Goal: Use online tool/utility: Utilize a website feature to perform a specific function

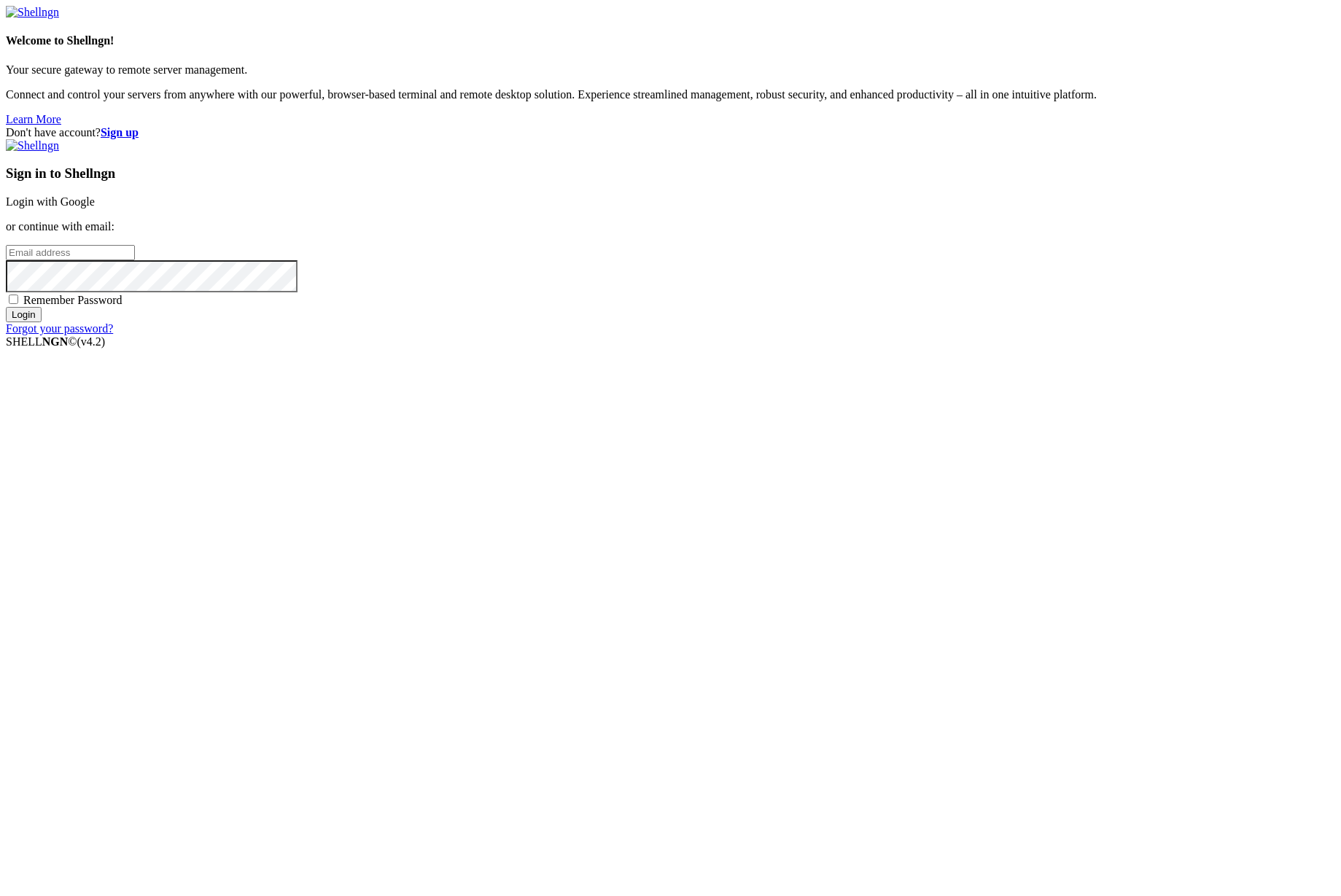
click at [95, 208] on link "Login with Google" at bounding box center [50, 202] width 89 height 13
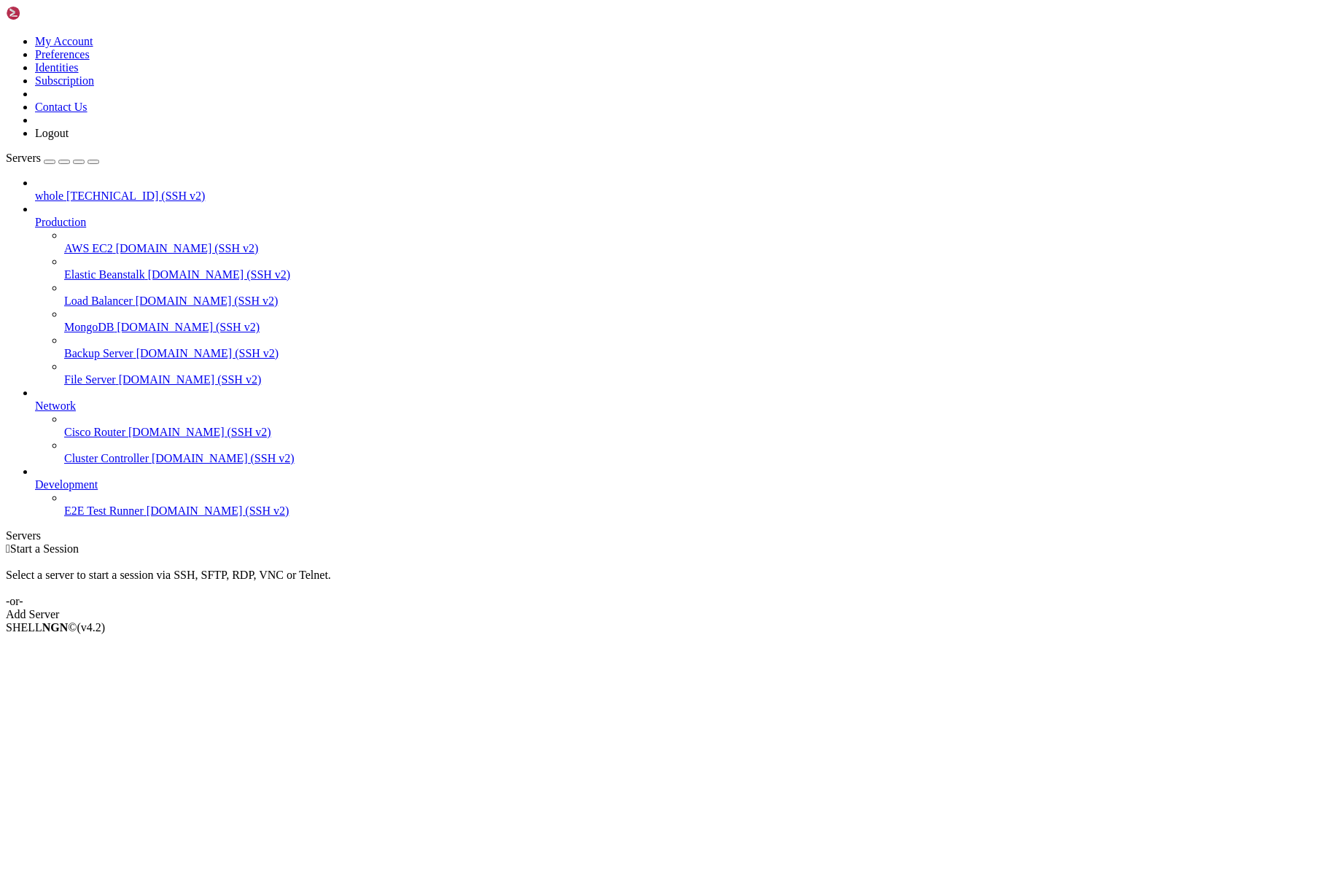
click at [63, 189] on span "whole" at bounding box center [49, 196] width 29 height 13
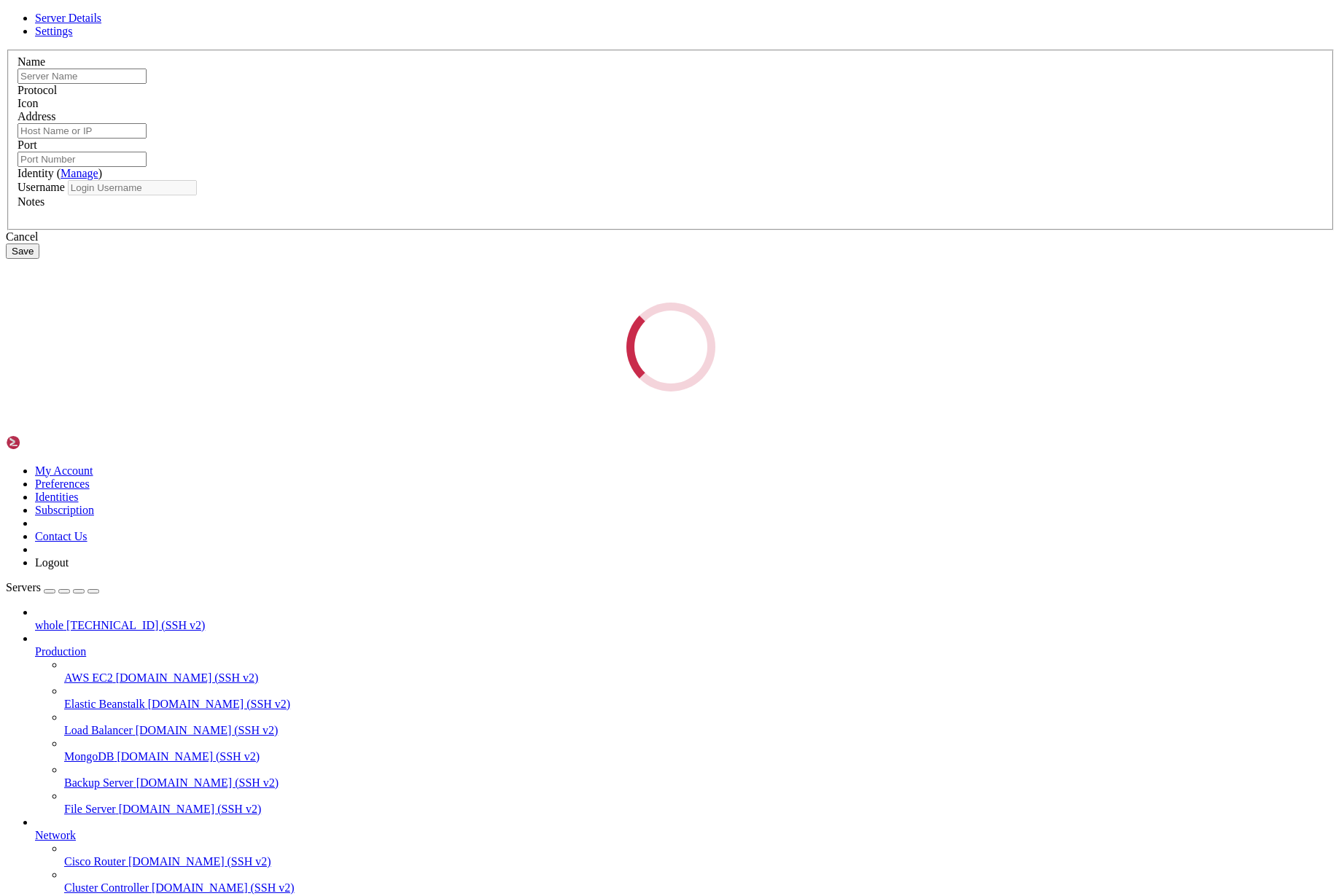
type input "whole"
type input "[TECHNICAL_ID]"
type input "22"
type input "customer"
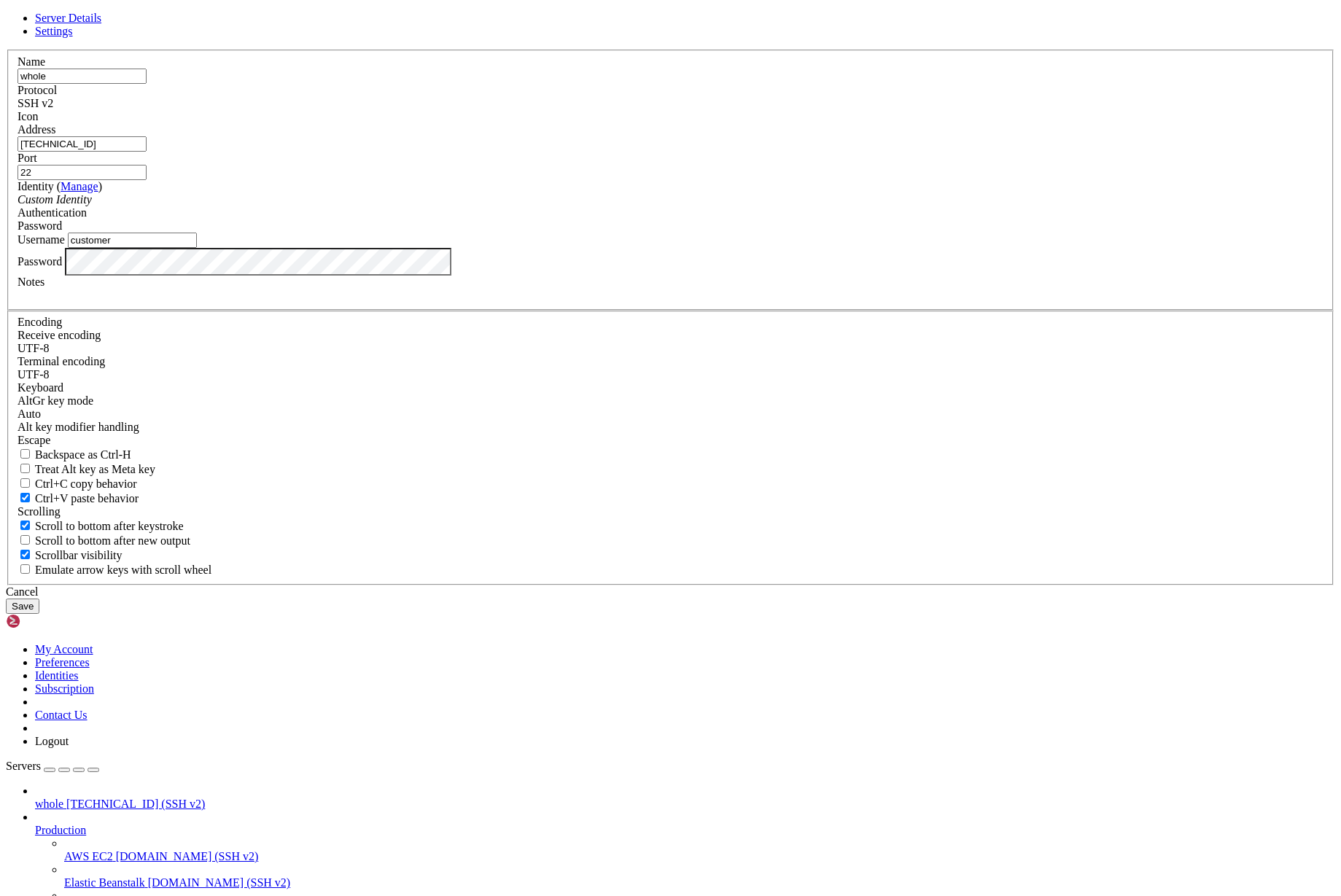
click at [775, 269] on div "Name whole Protocol SSH v2 Icon Address [TECHNICAL_ID] (" at bounding box center [670, 318] width 1330 height 536
click at [6, 50] on link at bounding box center [6, 50] width 0 height 0
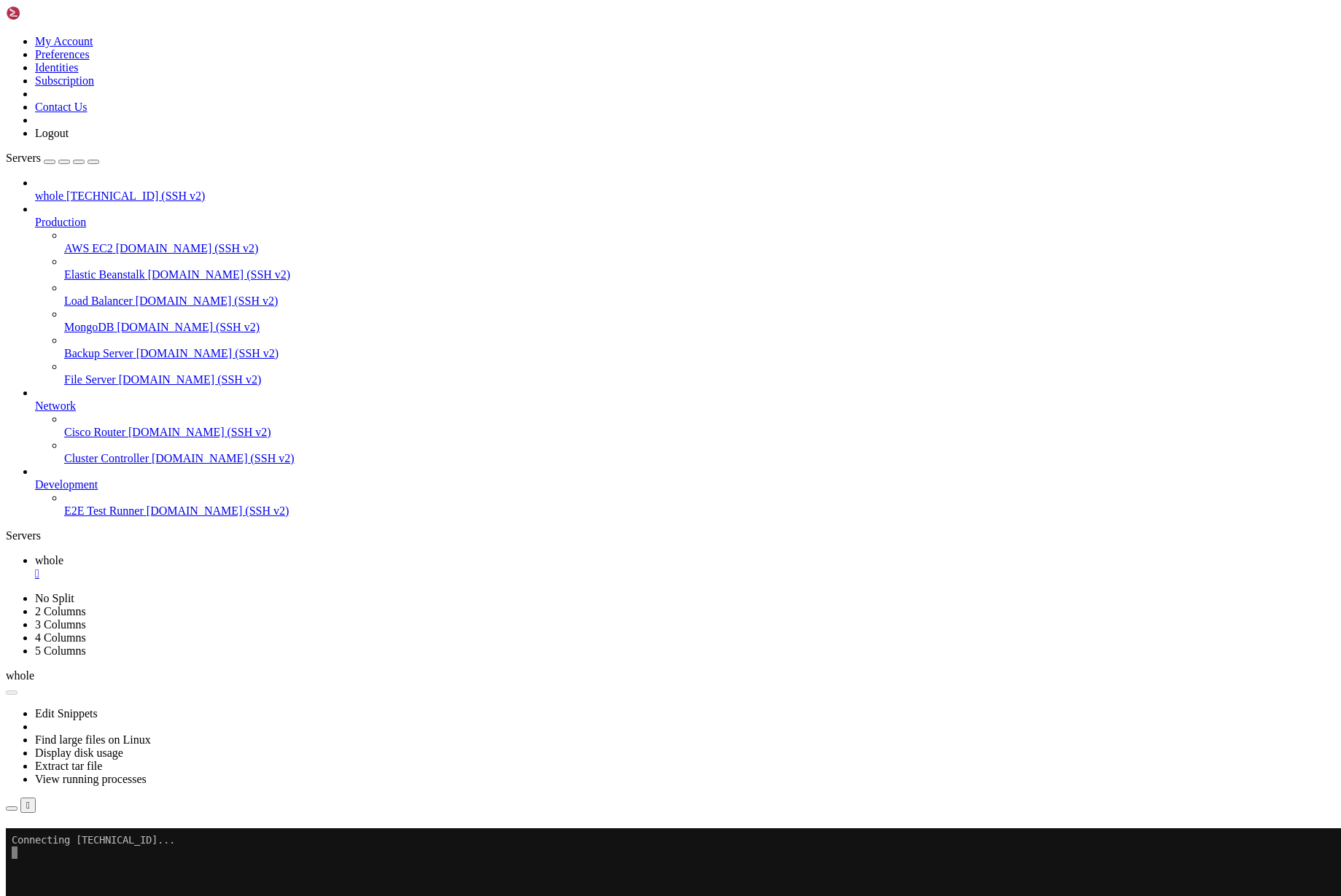
click at [6, 35] on link at bounding box center [6, 35] width 0 height 0
click at [94, 87] on link "Subscription" at bounding box center [64, 81] width 59 height 13
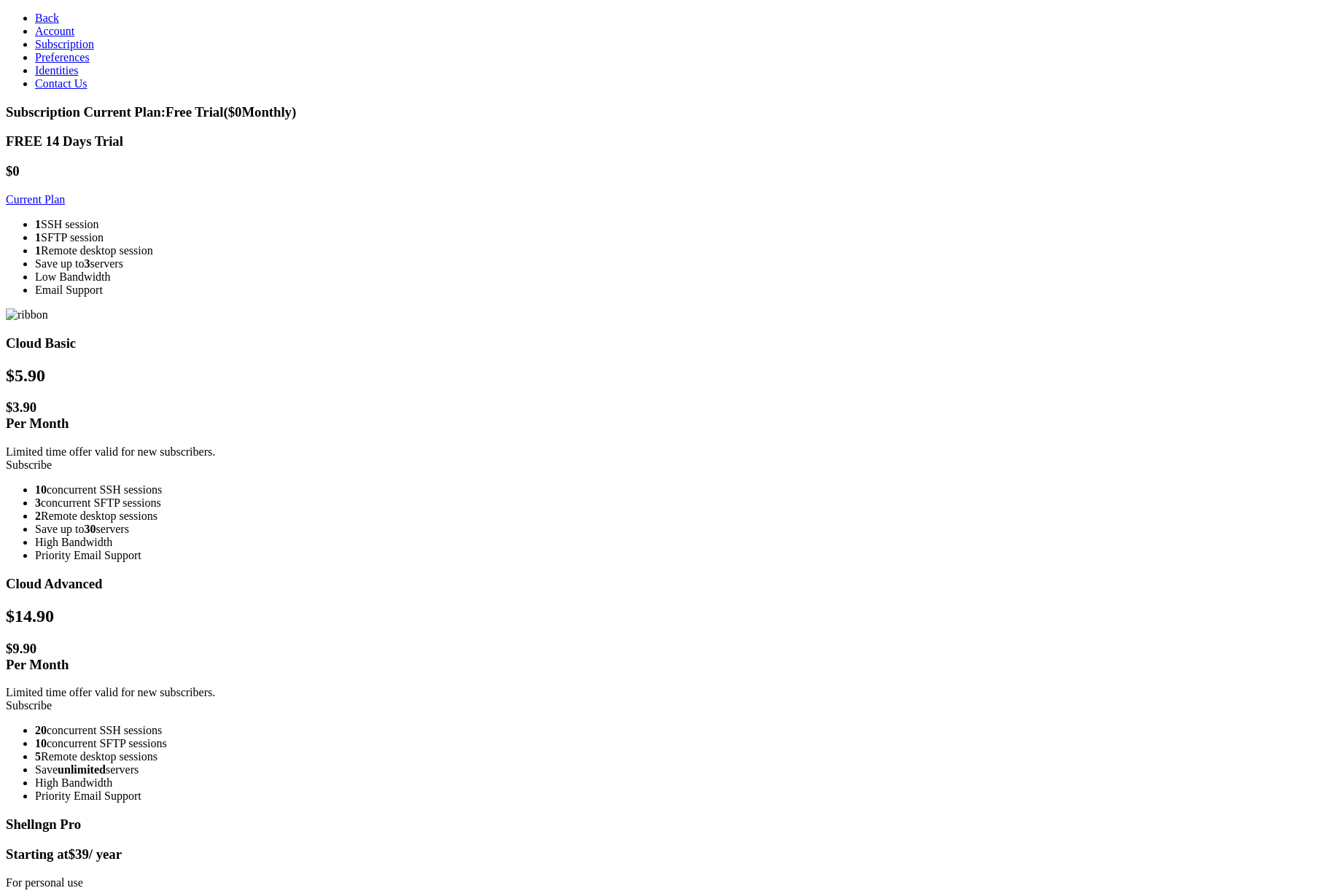
click at [35, 19] on span "Back" at bounding box center [47, 18] width 24 height 13
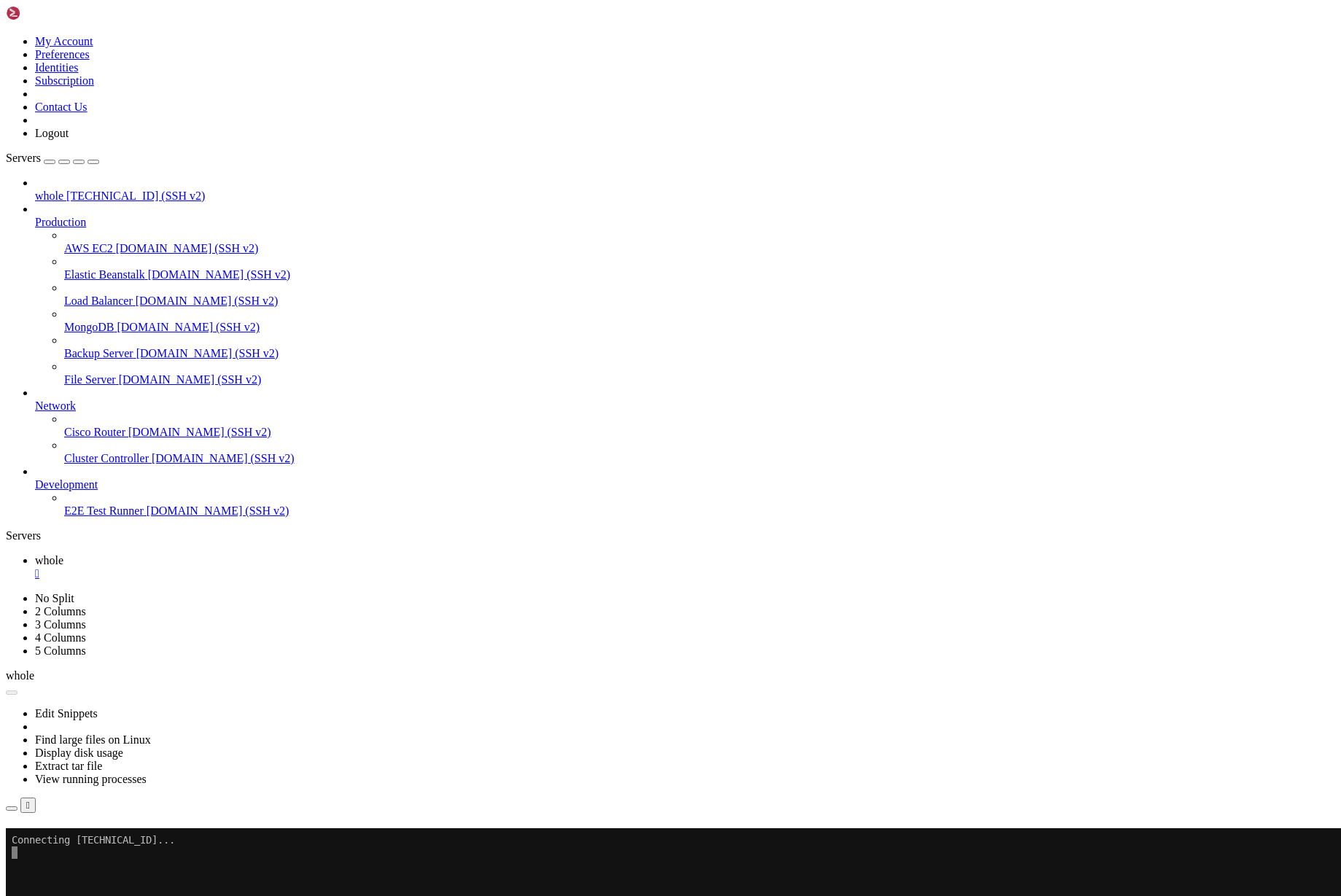
click at [6, 35] on link at bounding box center [6, 35] width 0 height 0
click at [68, 139] on link "Logout" at bounding box center [52, 133] width 33 height 13
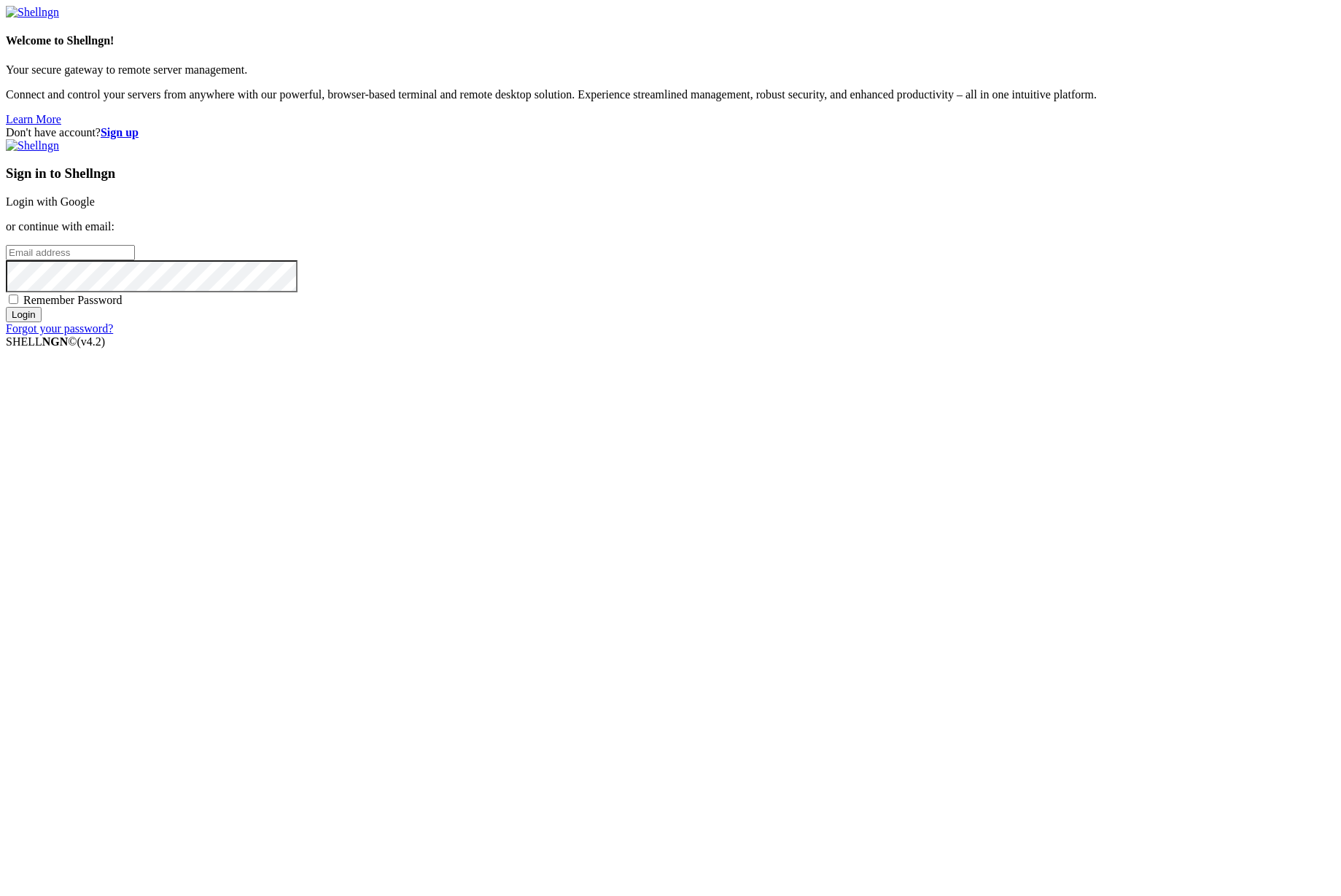
click at [135, 261] on input "email" at bounding box center [70, 252] width 129 height 15
click at [6, 349] on com-1password-button at bounding box center [6, 349] width 0 height 0
click at [135, 261] on input "email" at bounding box center [70, 252] width 129 height 15
type input "[EMAIL_ADDRESS][DOMAIN_NAME]"
click at [135, 261] on input "[EMAIL_ADDRESS][DOMAIN_NAME]" at bounding box center [70, 252] width 129 height 15
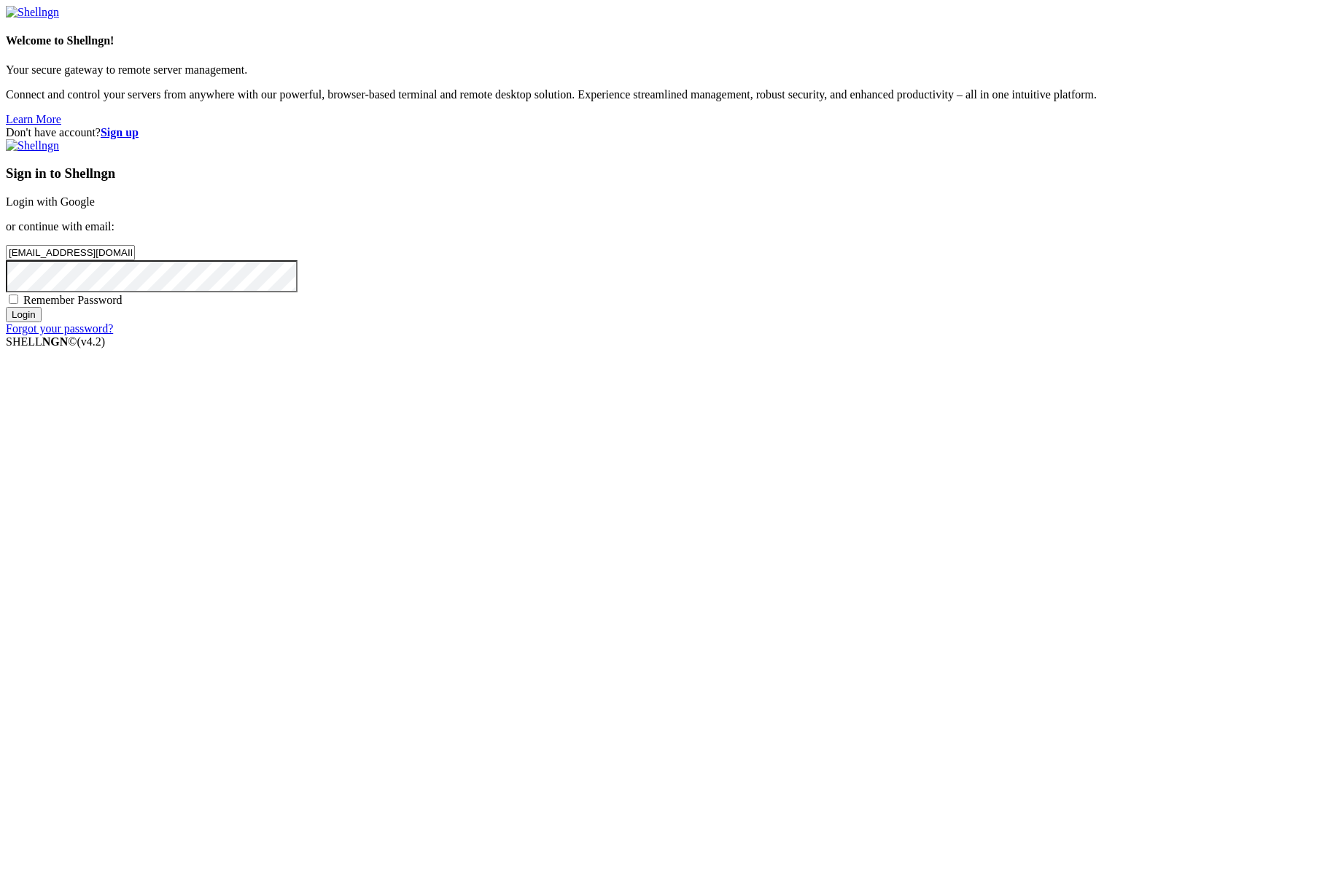
click at [1060, 335] on div "Don't have account? Sign up Sign in to Shellngn Login with Google or continue w…" at bounding box center [670, 231] width 1330 height 209
click at [1065, 335] on div "Don't have account? Sign up Sign in to Shellngn Login with Google or continue w…" at bounding box center [670, 231] width 1330 height 209
click at [123, 306] on span "Remember Password" at bounding box center [72, 300] width 99 height 13
click at [18, 304] on input "Remember Password" at bounding box center [13, 299] width 10 height 10
checkbox input "true"
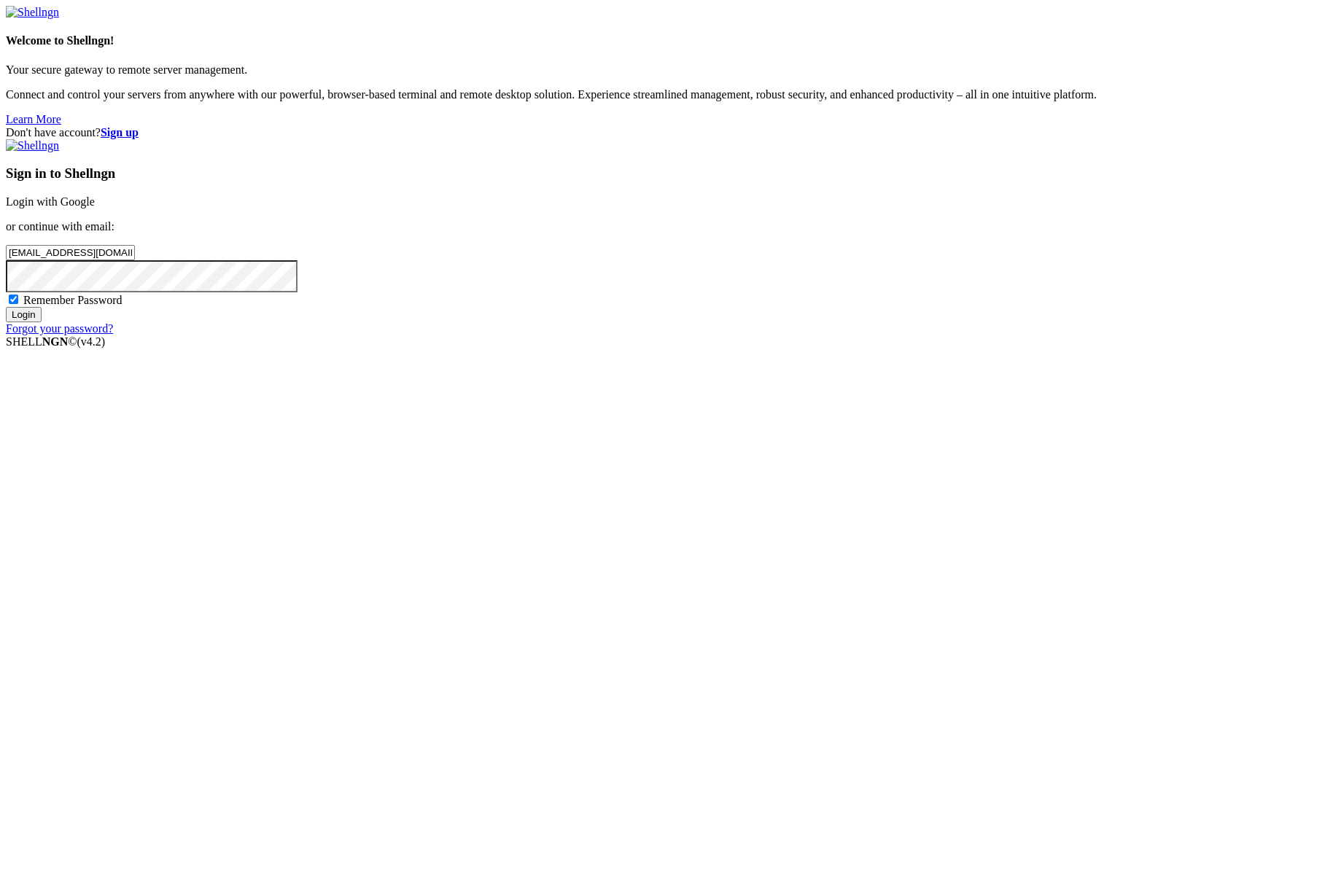
click at [41, 322] on input "Login" at bounding box center [23, 314] width 36 height 15
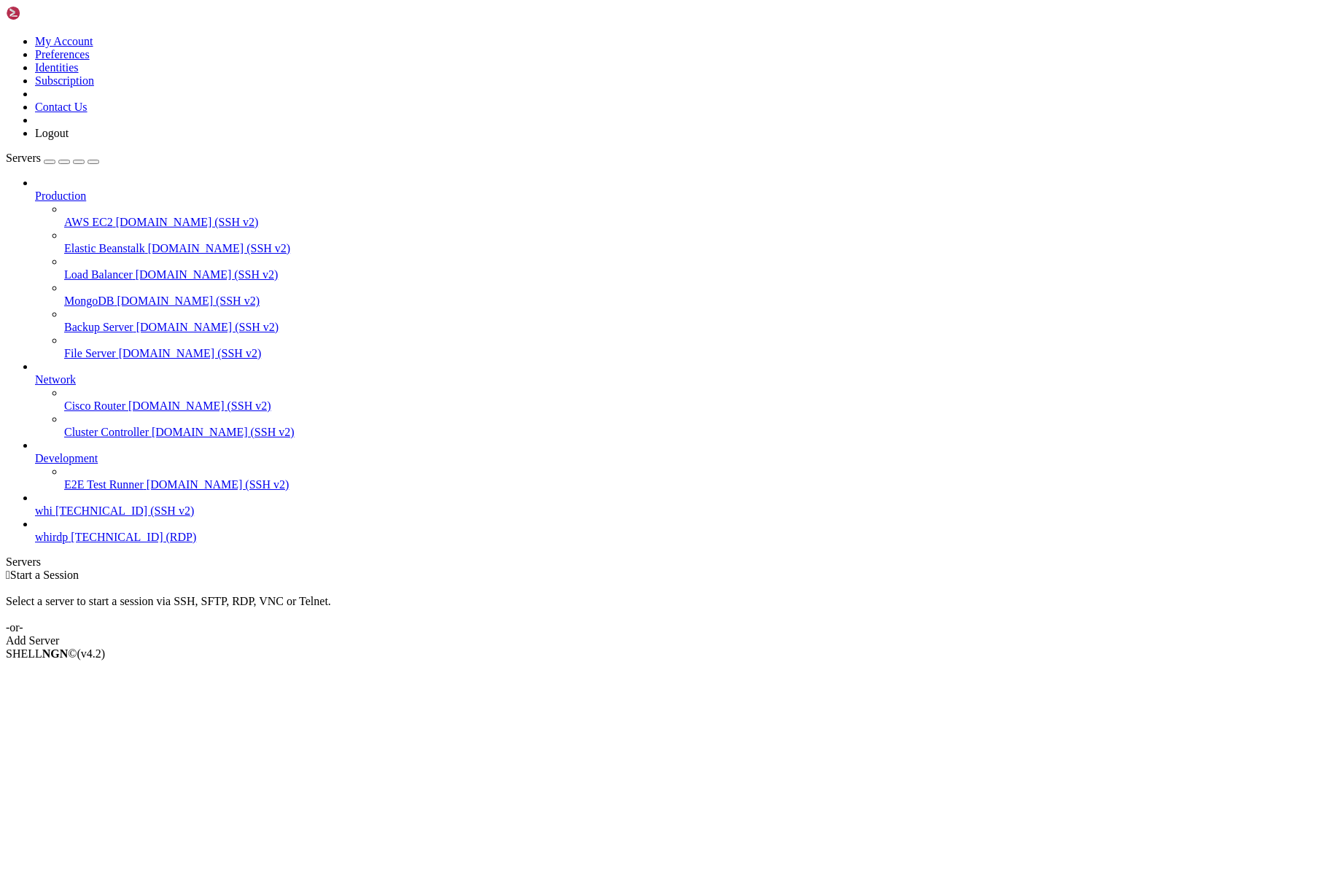
click at [52, 517] on span "whi" at bounding box center [44, 511] width 17 height 13
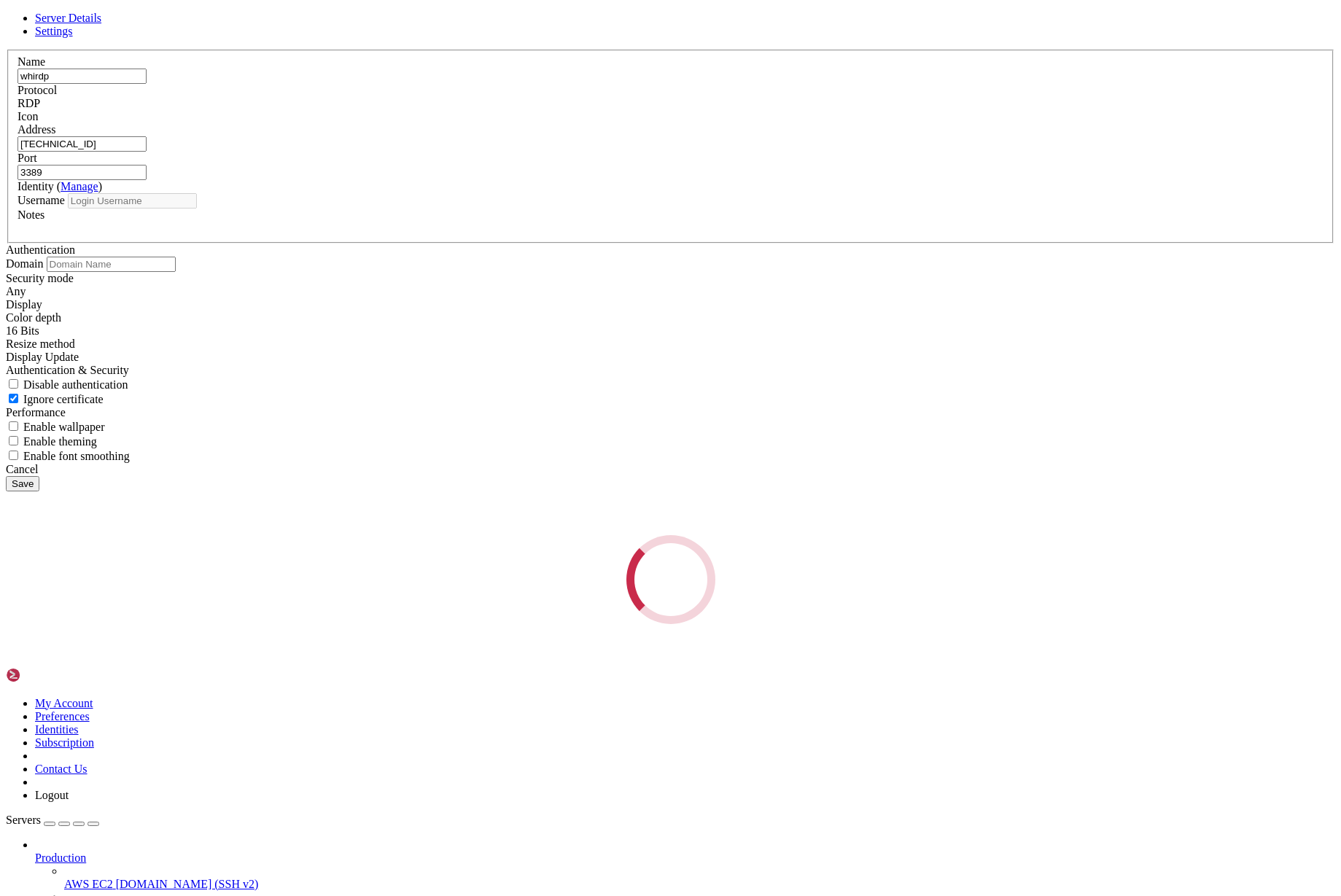
type input "rdpuser"
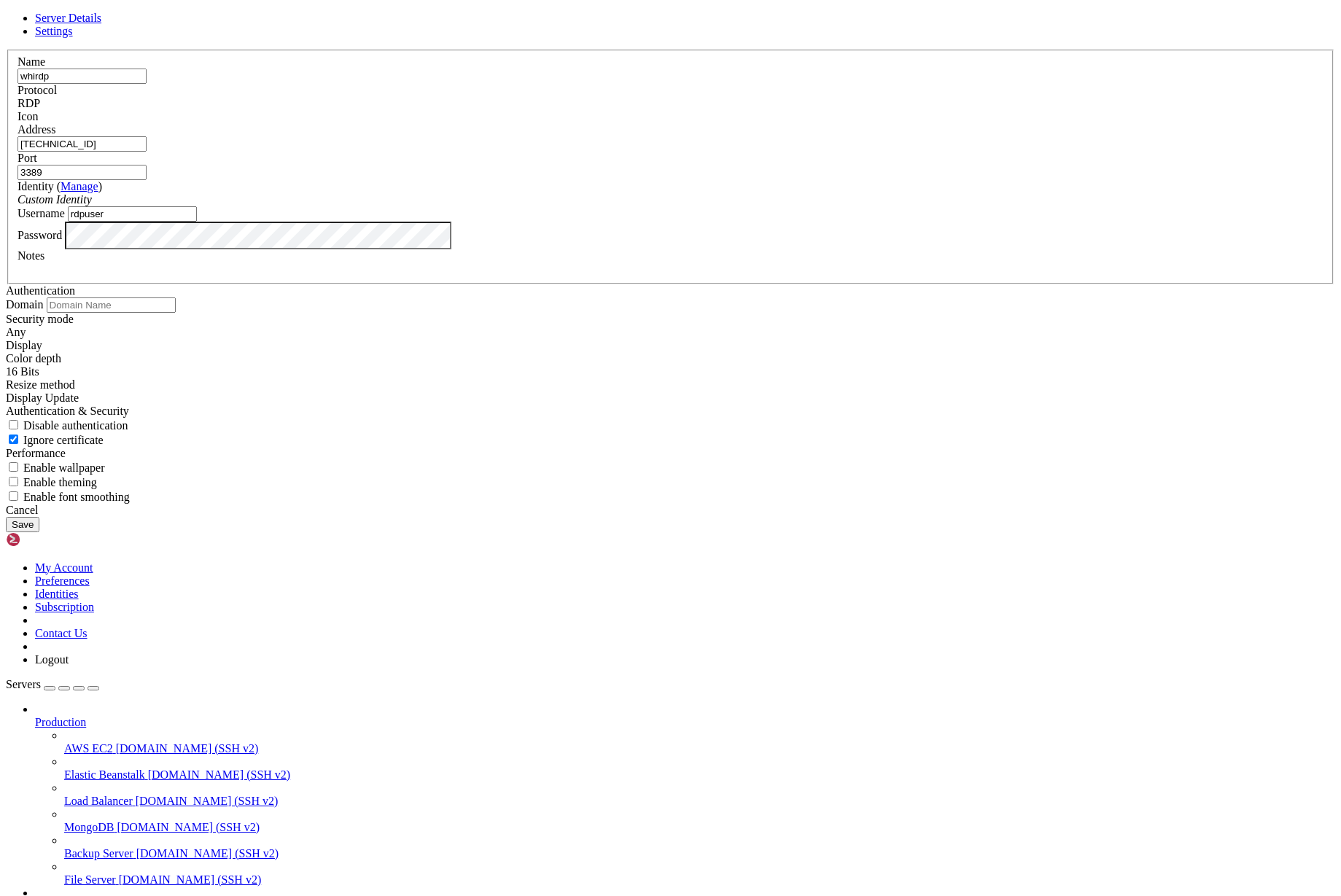
drag, startPoint x: 600, startPoint y: 360, endPoint x: 392, endPoint y: 360, distance: 208.0
click at [392, 360] on div "Server Details Settings Name whirdp Protocol RDP Icon" at bounding box center [670, 272] width 1330 height 520
drag, startPoint x: 578, startPoint y: 472, endPoint x: 441, endPoint y: 471, distance: 137.0
click at [441, 471] on div "Server Details Settings Name whirdp Protocol RDP Icon" at bounding box center [670, 272] width 1330 height 520
click at [6, 50] on link at bounding box center [6, 50] width 0 height 0
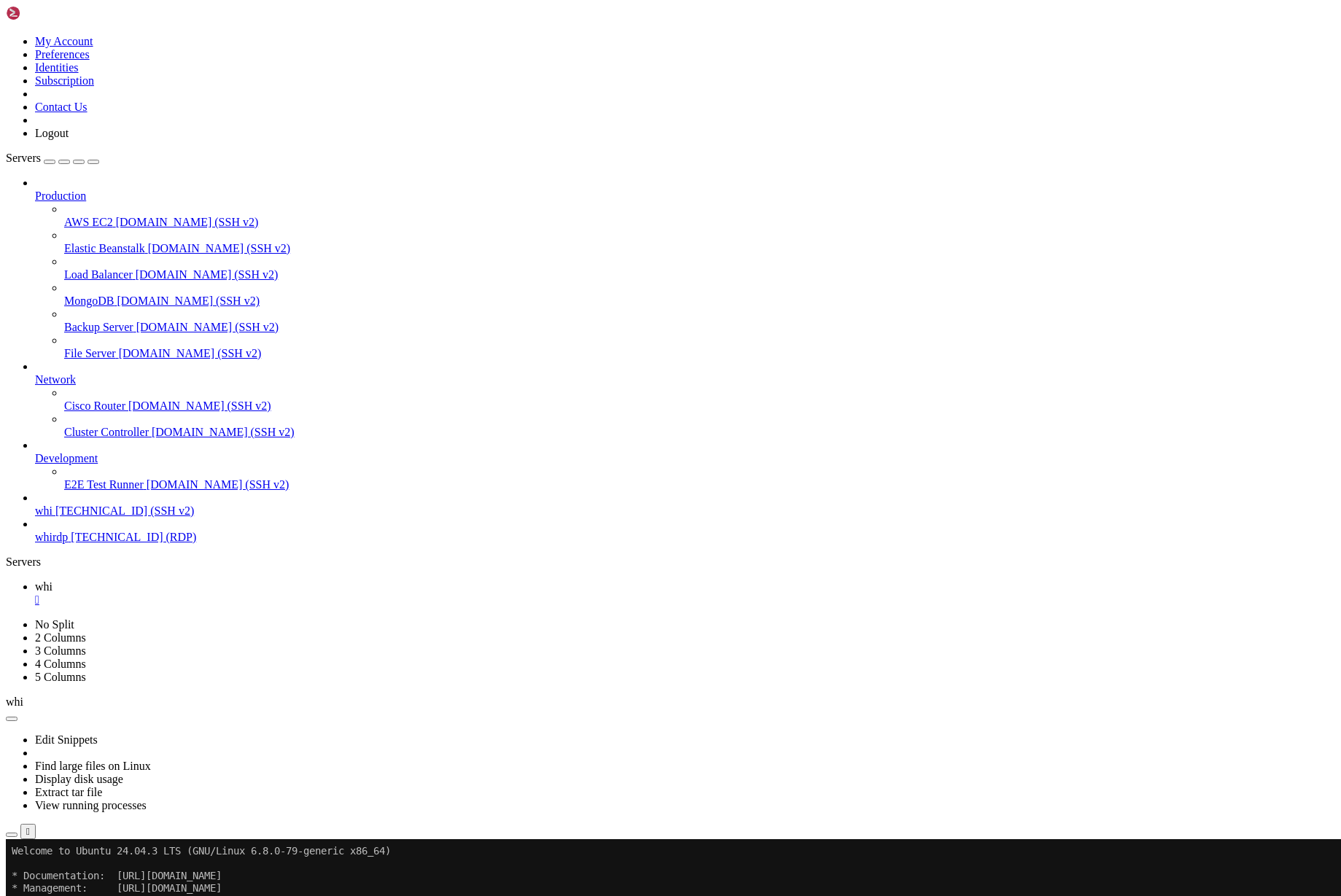
drag, startPoint x: 632, startPoint y: 1315, endPoint x: 562, endPoint y: 1311, distance: 70.1
drag, startPoint x: 12, startPoint y: 1212, endPoint x: 197, endPoint y: 1224, distance: 185.4
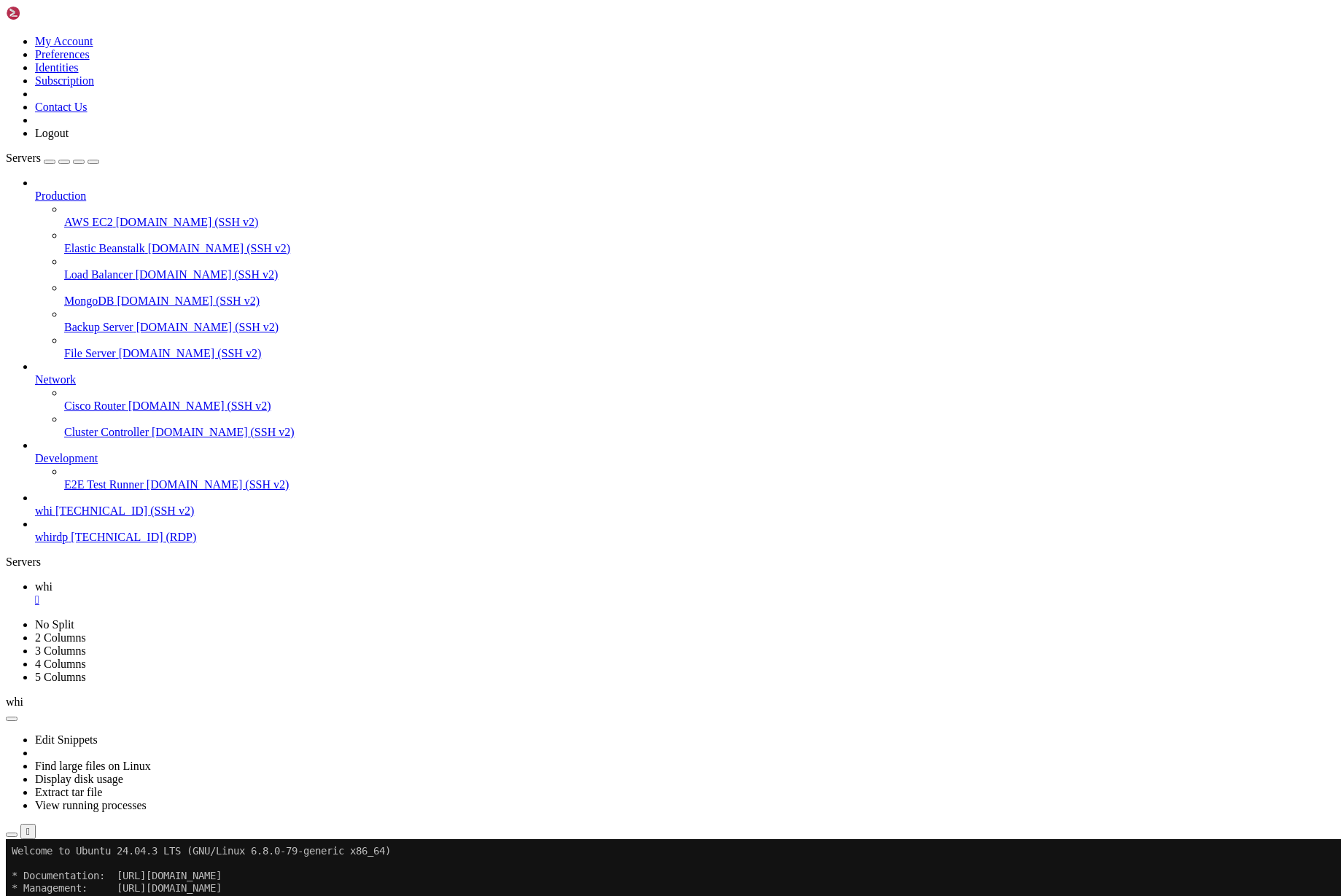
scroll to position [6, 2]
drag, startPoint x: 348, startPoint y: 1150, endPoint x: 143, endPoint y: 1113, distance: 208.3
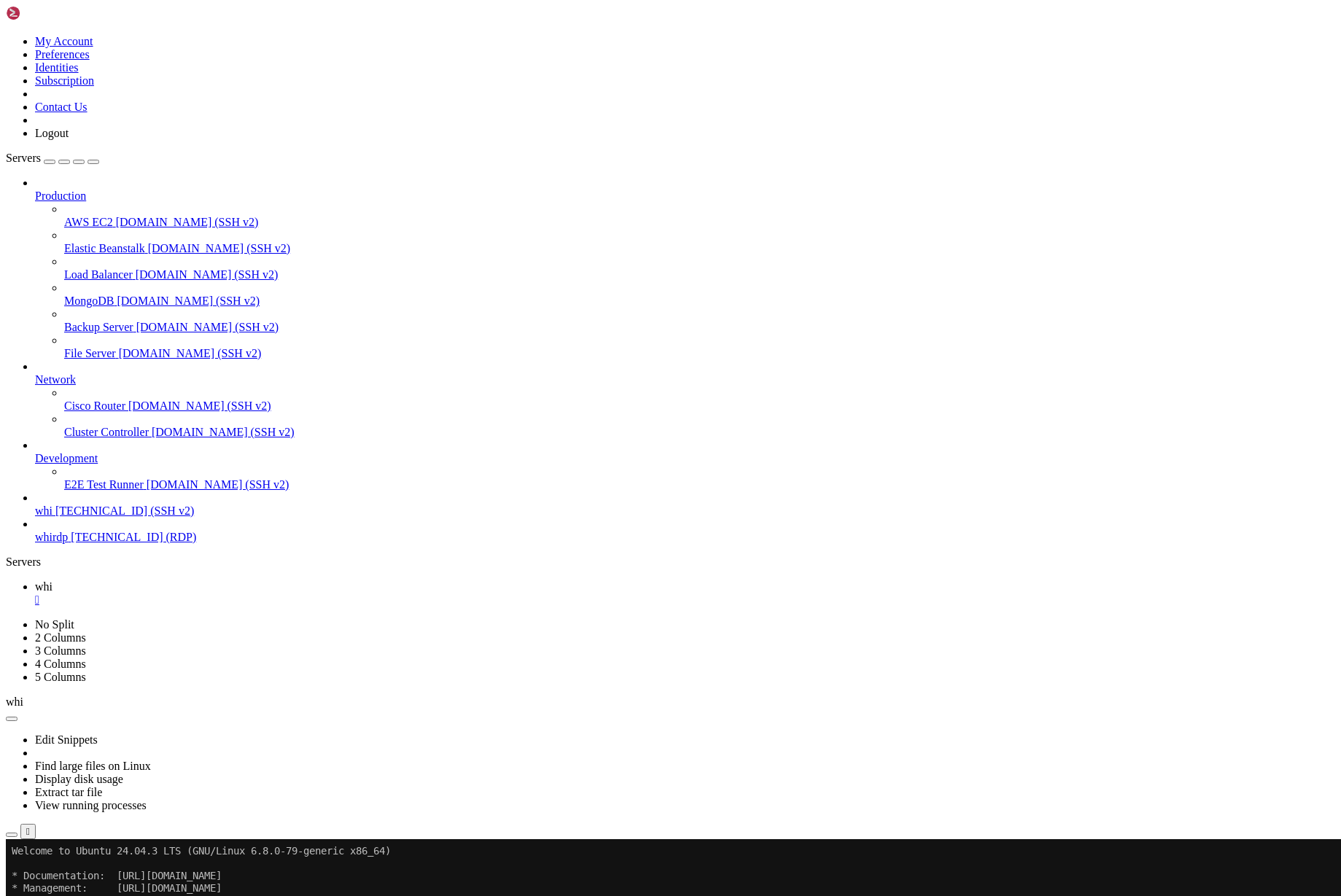
drag, startPoint x: 625, startPoint y: 1296, endPoint x: 483, endPoint y: 1156, distance: 199.4
drag, startPoint x: 580, startPoint y: 1272, endPoint x: 496, endPoint y: 1235, distance: 91.8
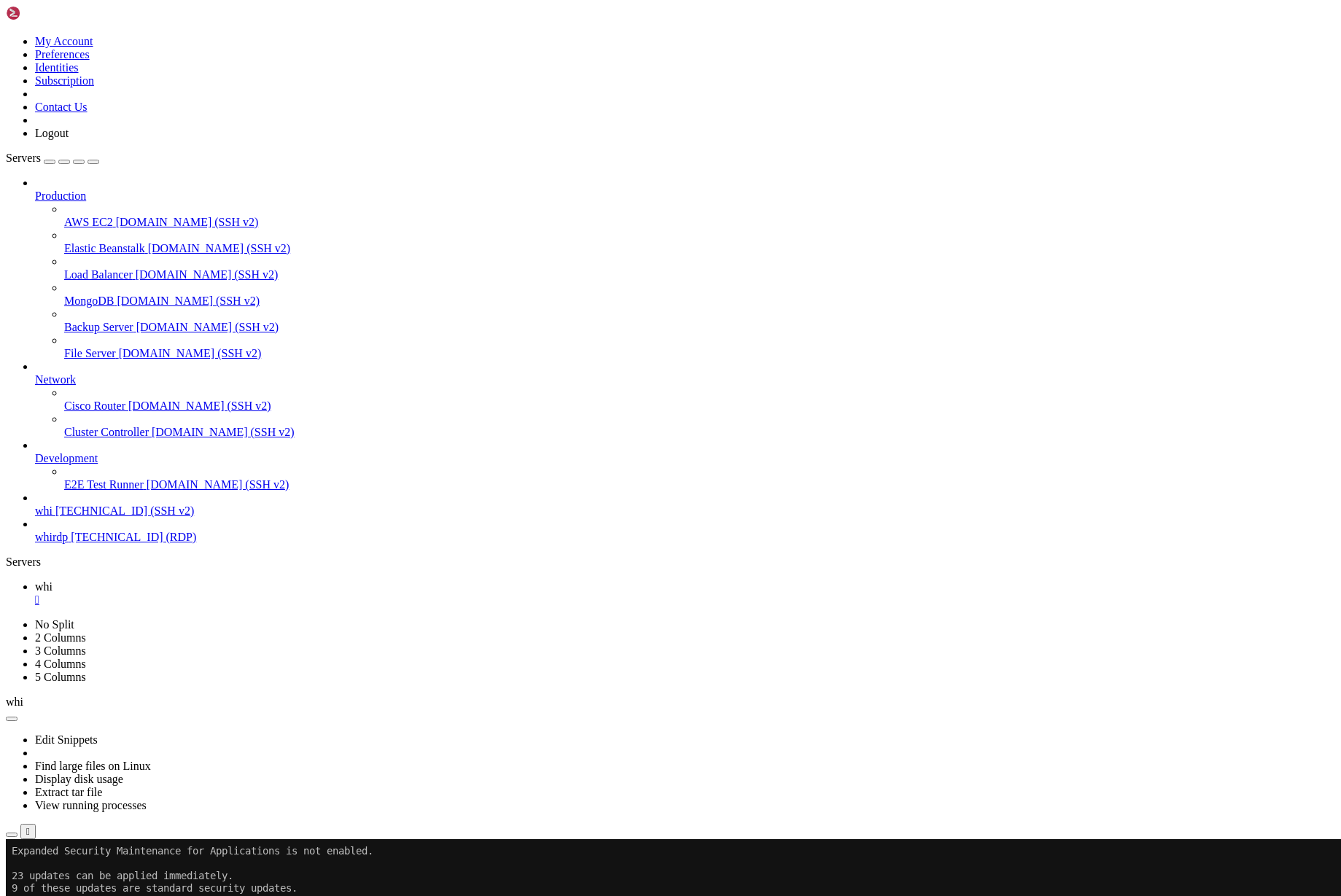
scroll to position [235, 0]
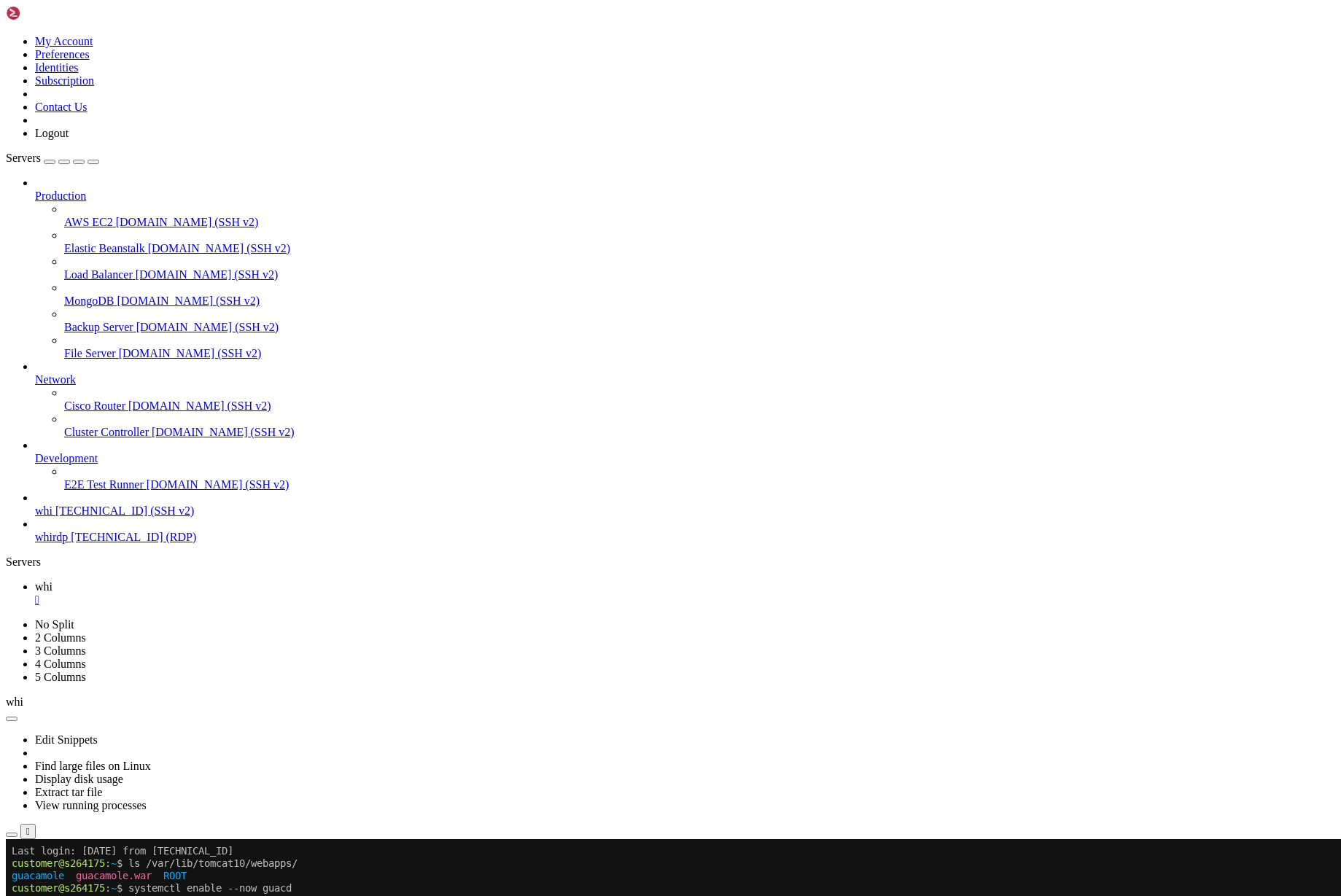
drag, startPoint x: 266, startPoint y: 1175, endPoint x: 204, endPoint y: 1134, distance: 74.3
drag, startPoint x: 237, startPoint y: 1063, endPoint x: 152, endPoint y: 1024, distance: 93.5
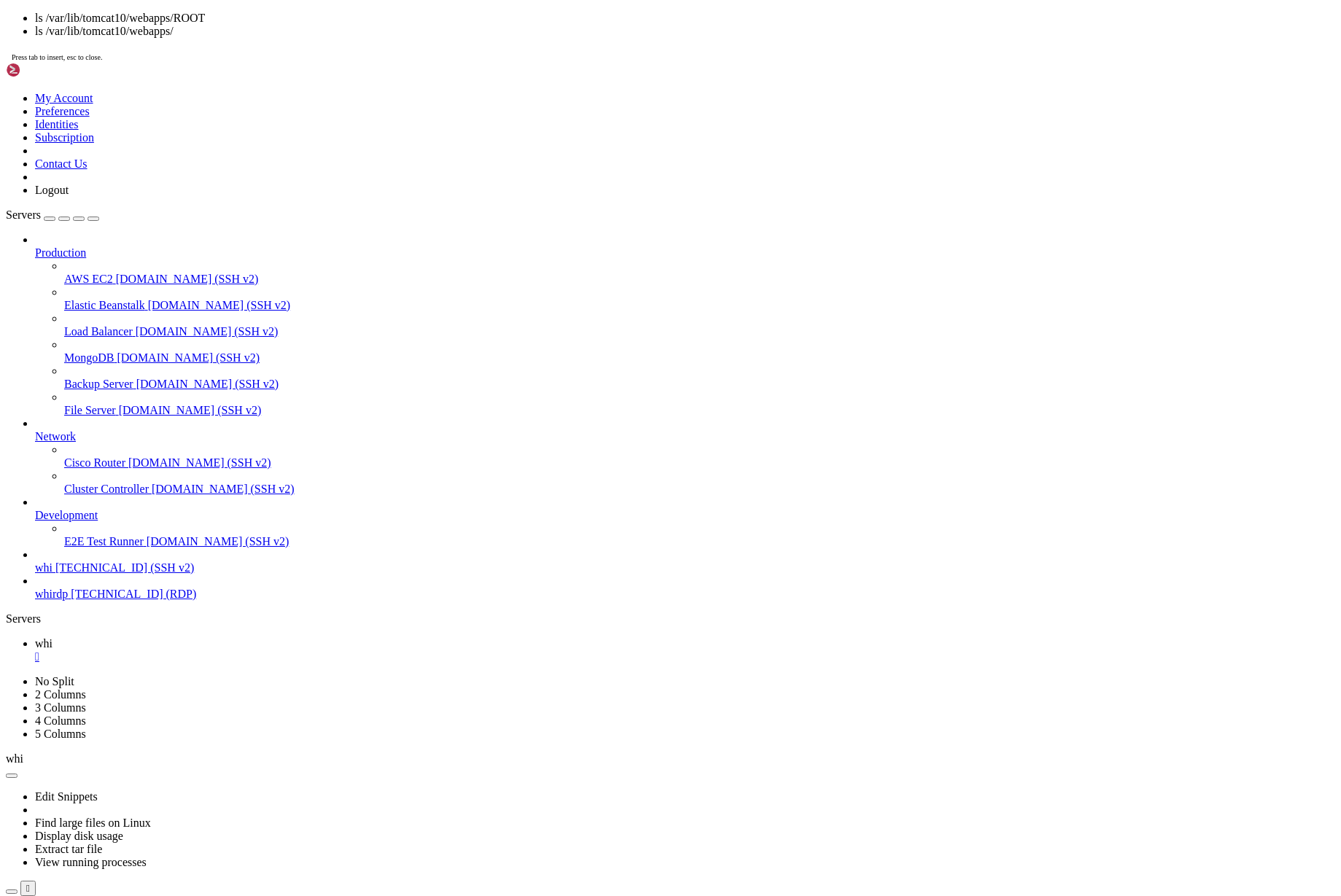
scroll to position [434, 0]
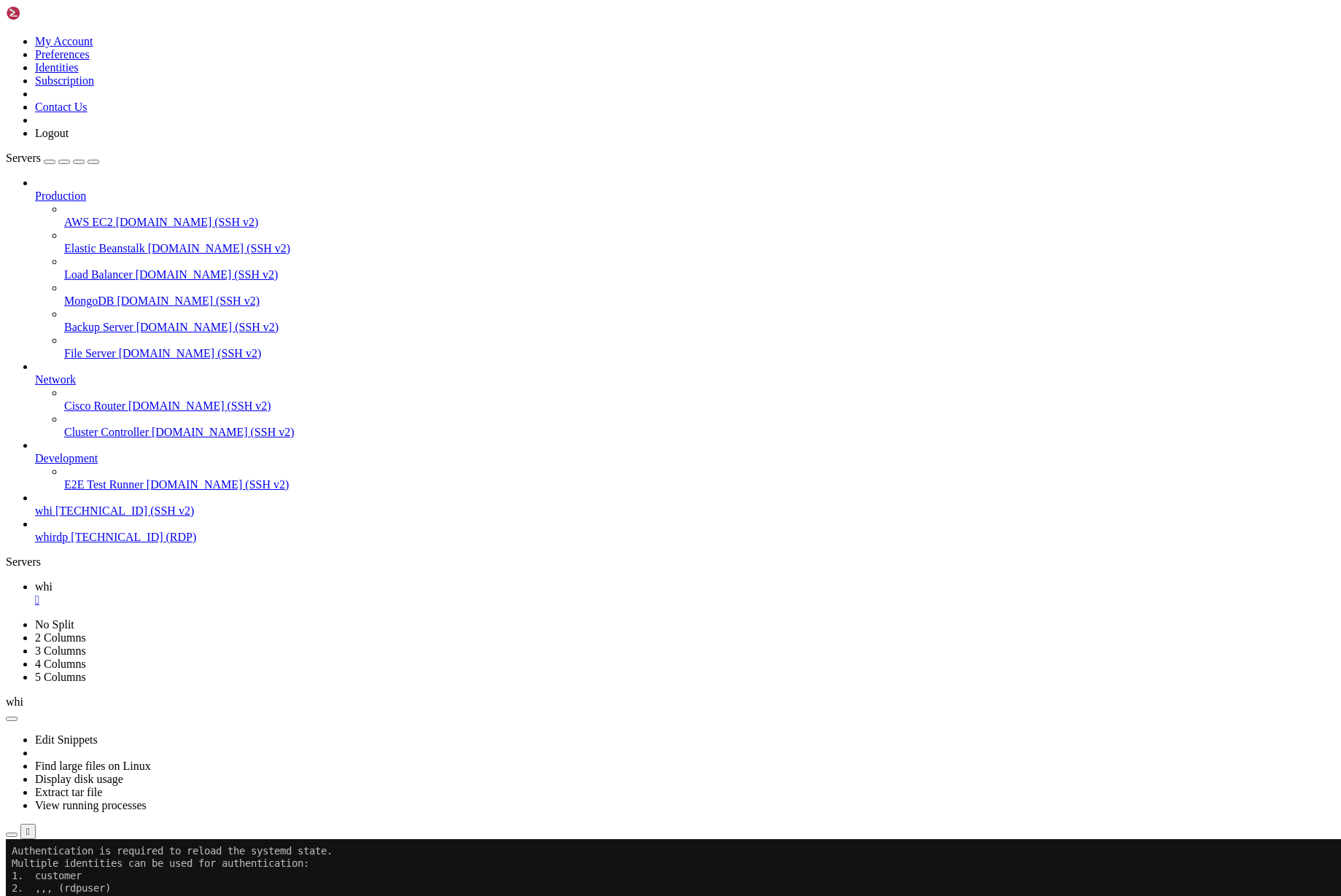
drag, startPoint x: 406, startPoint y: 1454, endPoint x: 370, endPoint y: 1431, distance: 42.7
drag, startPoint x: 11, startPoint y: 1615, endPoint x: 130, endPoint y: 1621, distance: 119.2
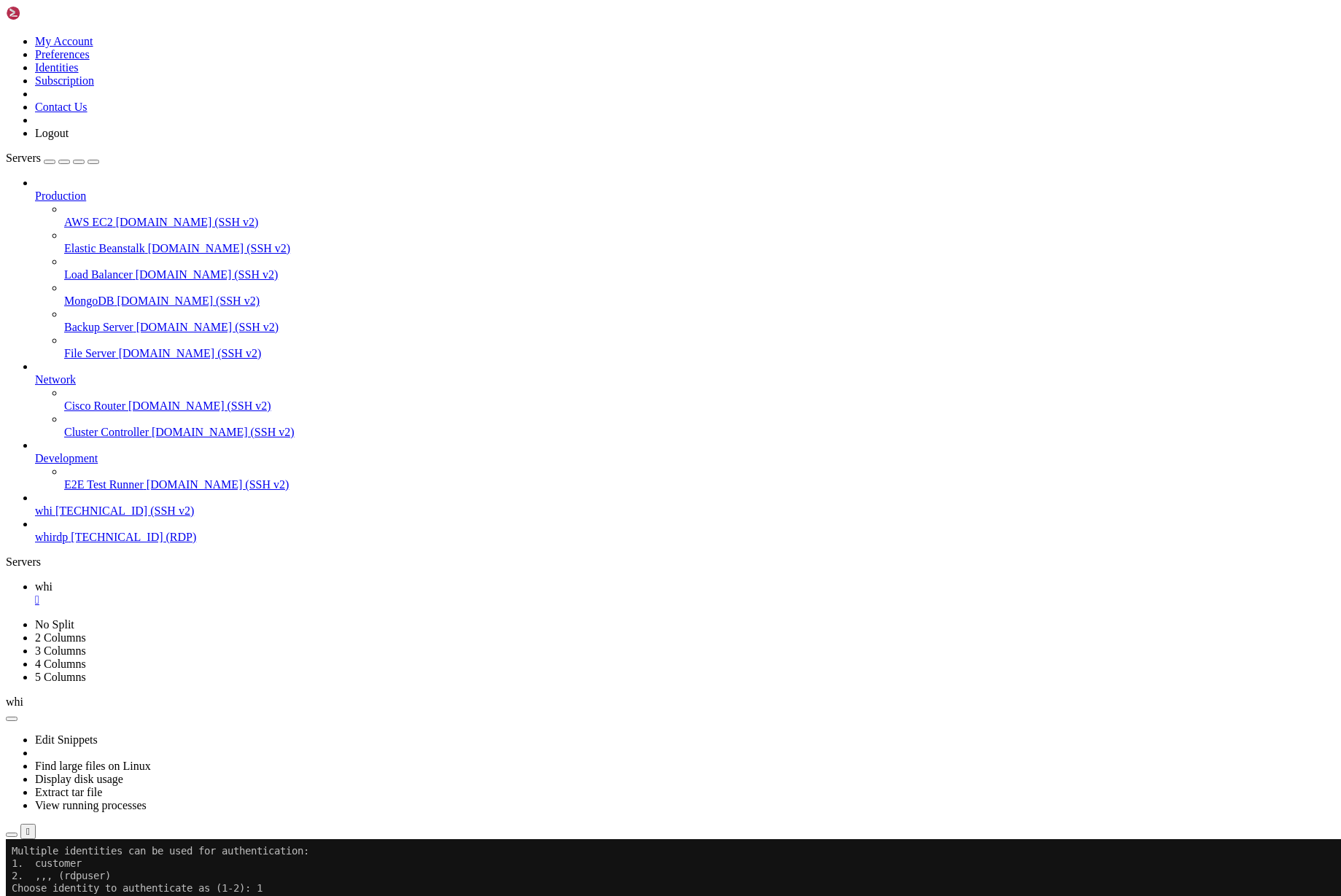
drag, startPoint x: 181, startPoint y: 1519, endPoint x: 114, endPoint y: 1497, distance: 70.5
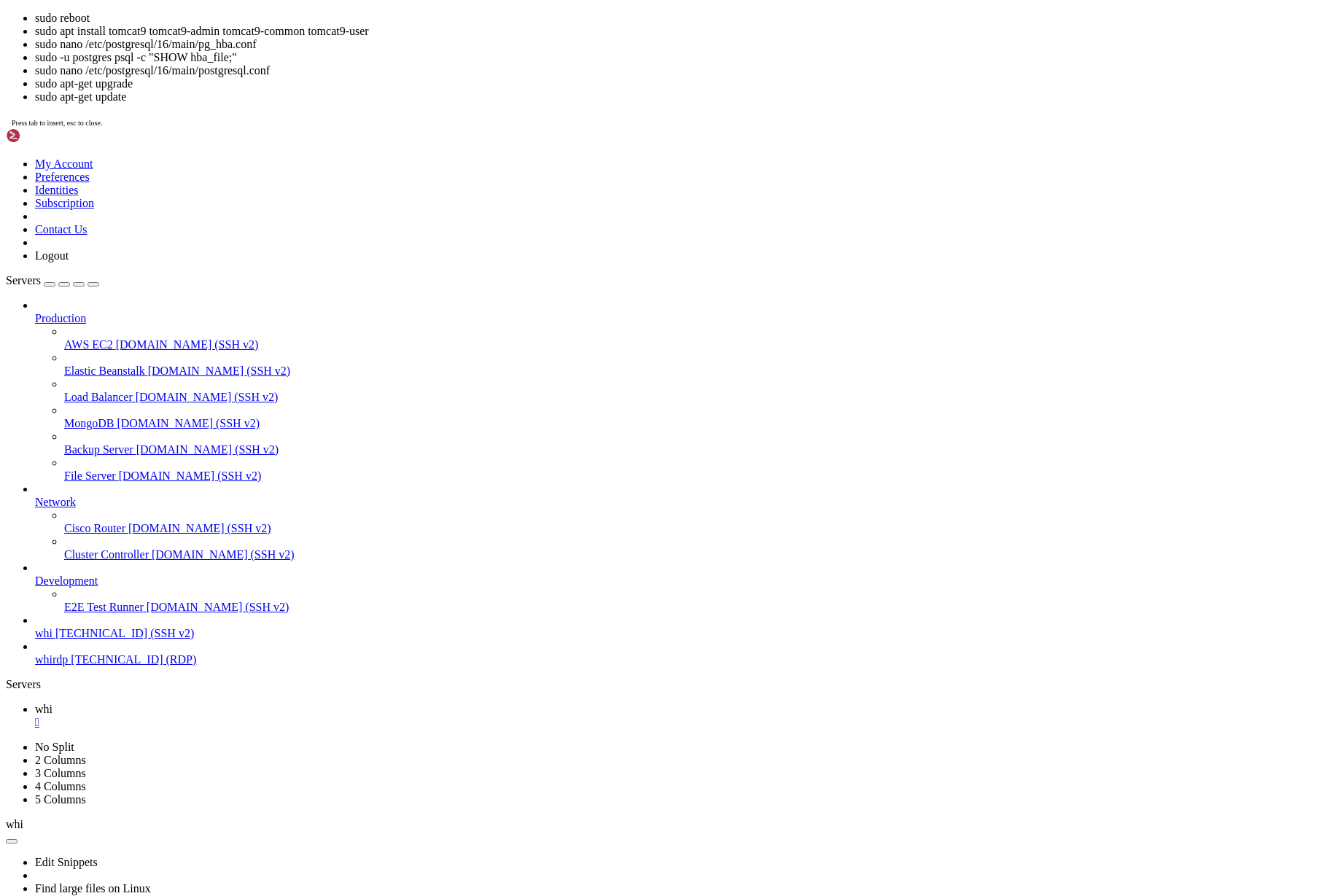
scroll to position [471, 0]
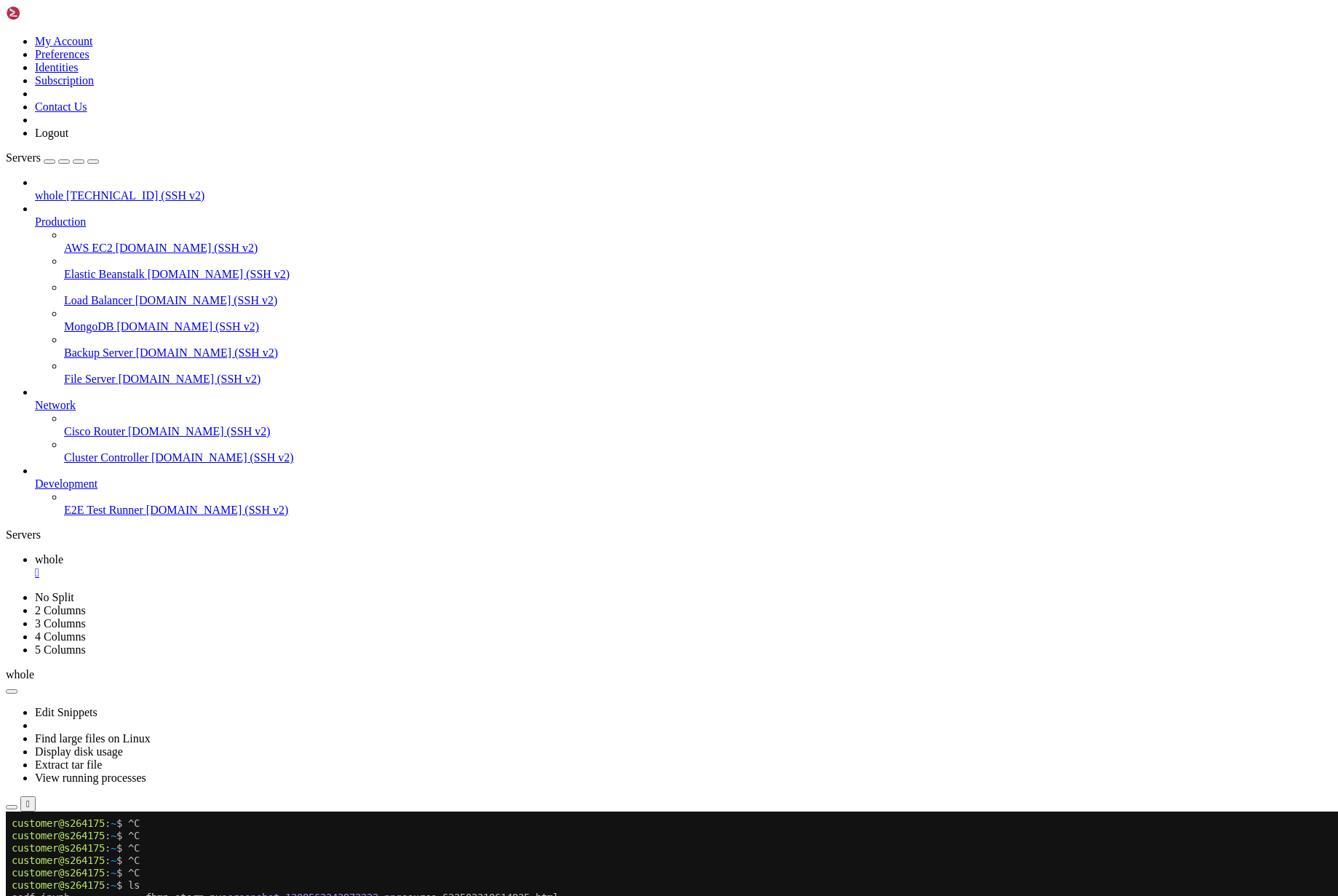
scroll to position [6, 2]
